Goal: Information Seeking & Learning: Learn about a topic

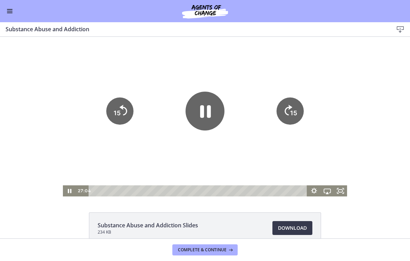
scroll to position [287, 0]
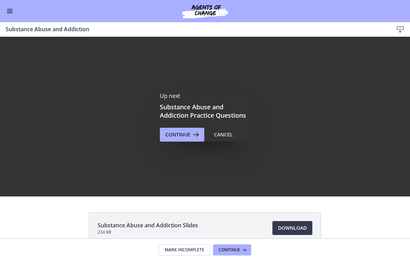
click at [192, 132] on icon at bounding box center [196, 135] width 10 height 8
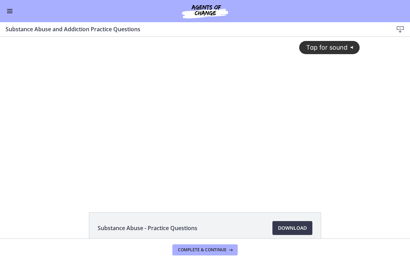
click at [351, 47] on icon "@keyframes VOLUME_SMALL_WAVE_FLASH { 0% { opacity: 0; } 33% { opacity: 1; } 66%…" at bounding box center [353, 47] width 11 height 11
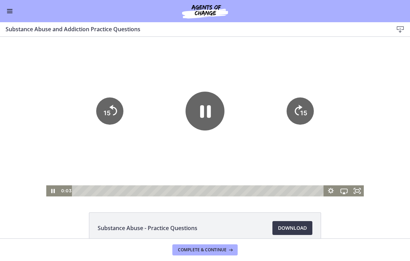
click at [357, 190] on rect "Fullscreen" at bounding box center [357, 191] width 4 height 3
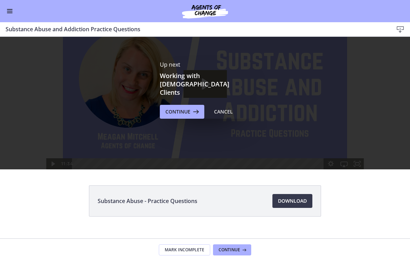
scroll to position [28, 0]
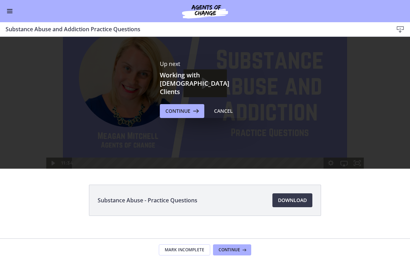
click at [237, 249] on span "Continue" at bounding box center [230, 251] width 22 height 6
